Goal: Check status: Check status

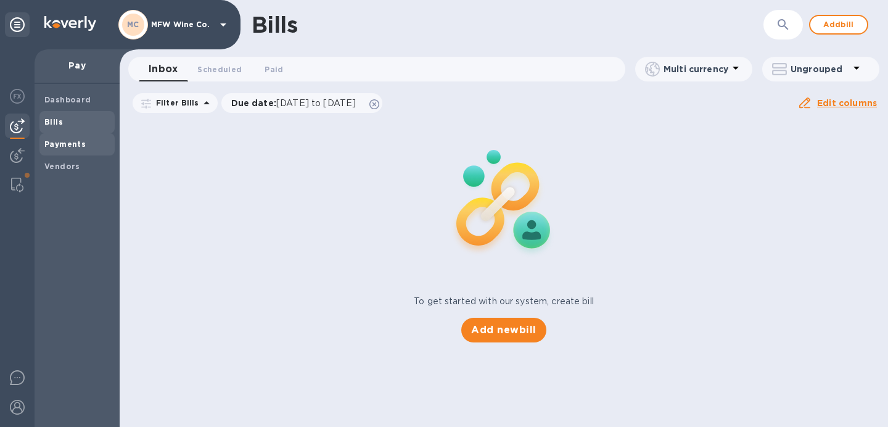
click at [71, 140] on b "Payments" at bounding box center [64, 143] width 41 height 9
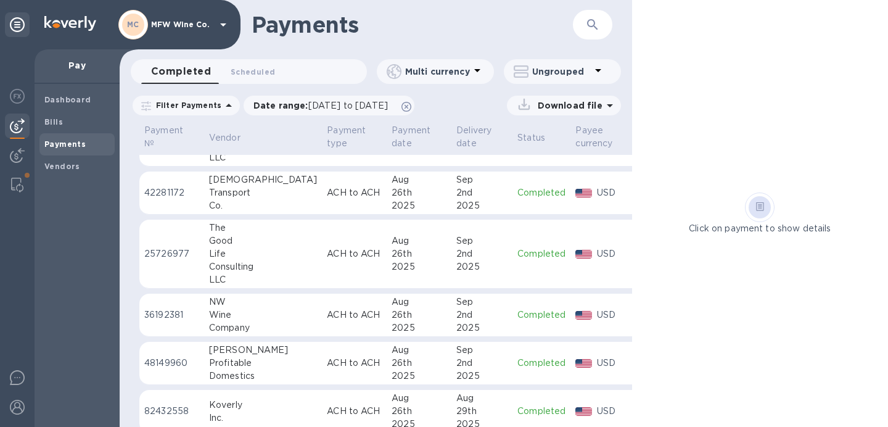
scroll to position [62, 0]
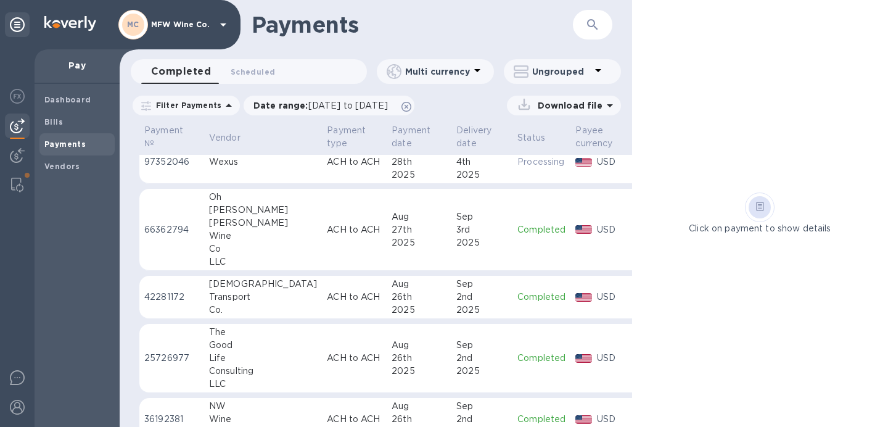
click at [322, 303] on td "ACH to ACH" at bounding box center [354, 297] width 65 height 43
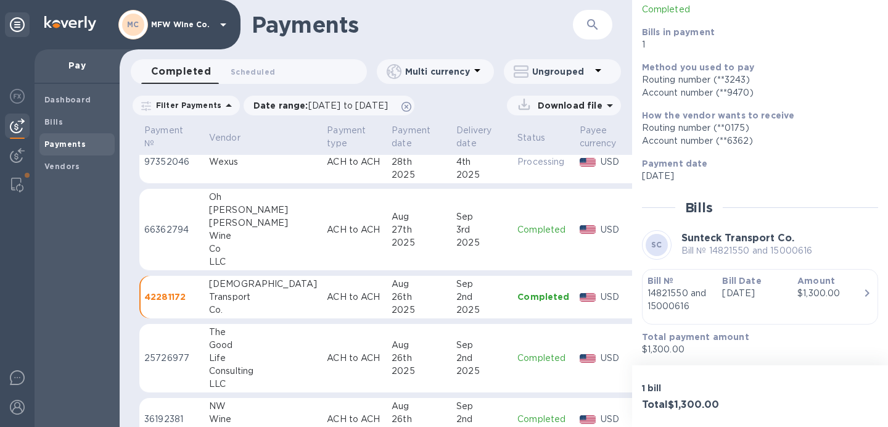
scroll to position [99, 0]
click at [792, 295] on div "Amount $1,300.00" at bounding box center [829, 293] width 75 height 48
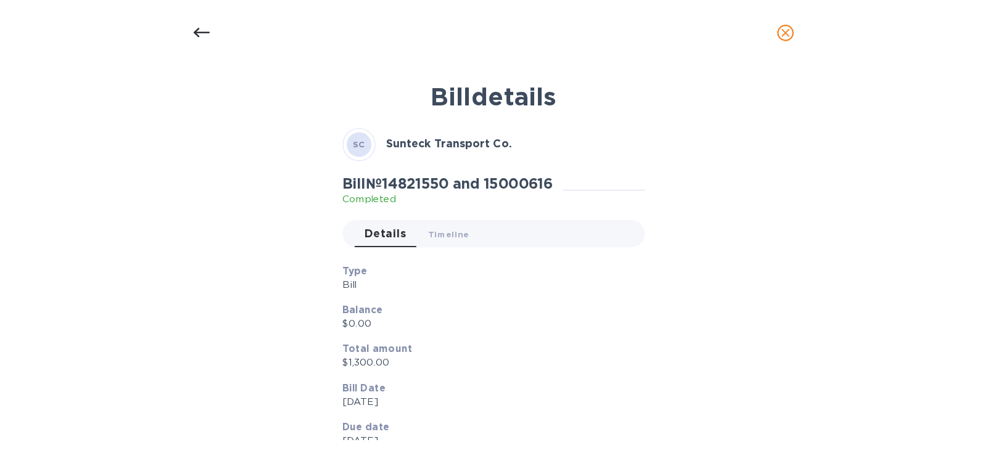
scroll to position [2, 0]
click at [176, 30] on icon at bounding box center [181, 29] width 15 height 9
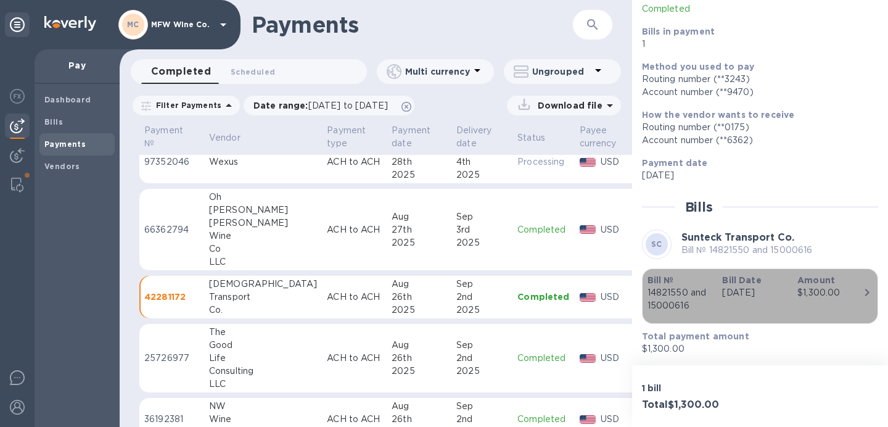
click at [800, 300] on div "Amount $1,300.00" at bounding box center [829, 293] width 75 height 48
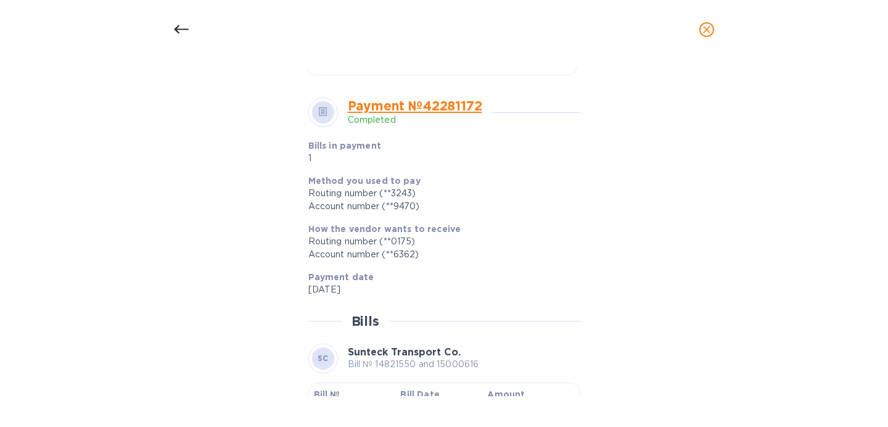
scroll to position [490, 0]
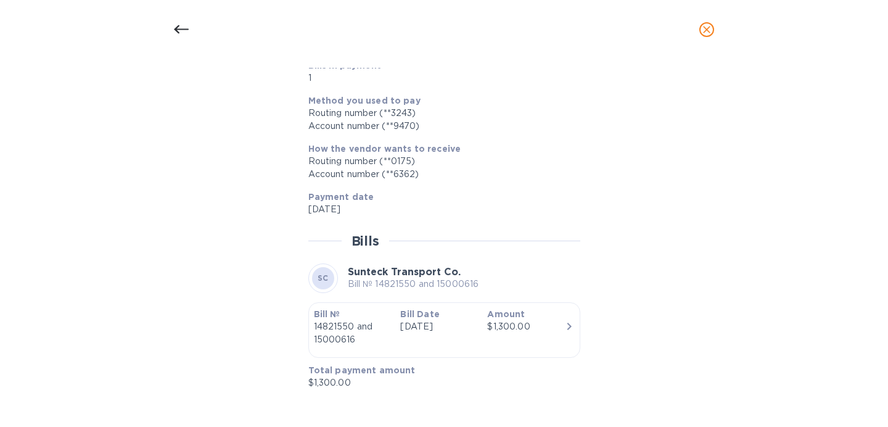
click at [564, 323] on icon "button" at bounding box center [569, 326] width 15 height 15
click at [567, 327] on icon "button" at bounding box center [569, 325] width 4 height 7
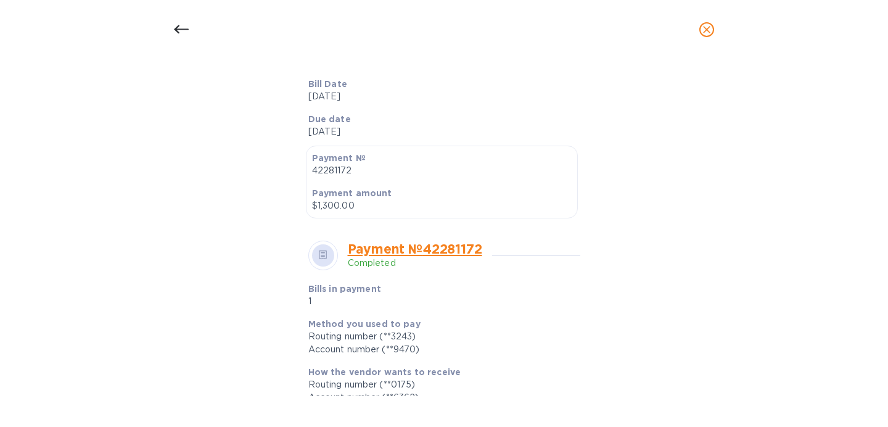
click at [470, 247] on link "Payment № 42281172" at bounding box center [415, 248] width 134 height 15
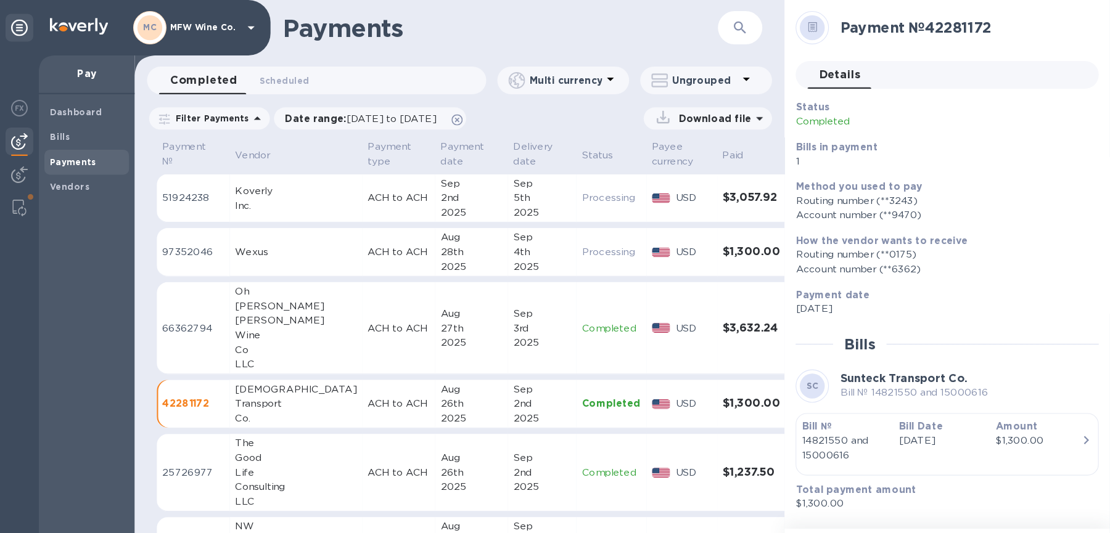
scroll to position [0, 0]
